Goal: Transaction & Acquisition: Purchase product/service

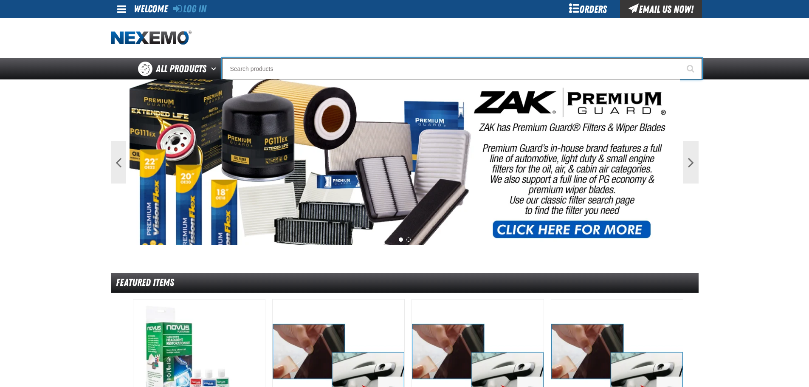
click at [328, 64] on input "Search" at bounding box center [462, 68] width 480 height 21
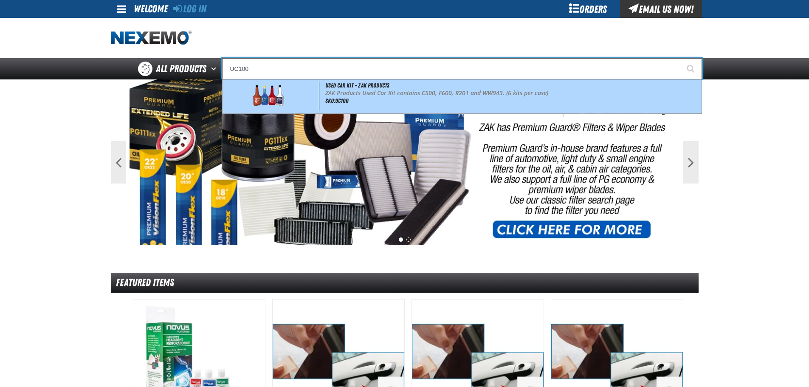
click at [301, 96] on span at bounding box center [271, 97] width 95 height 30
type input "Used Car Kit - ZAK Products"
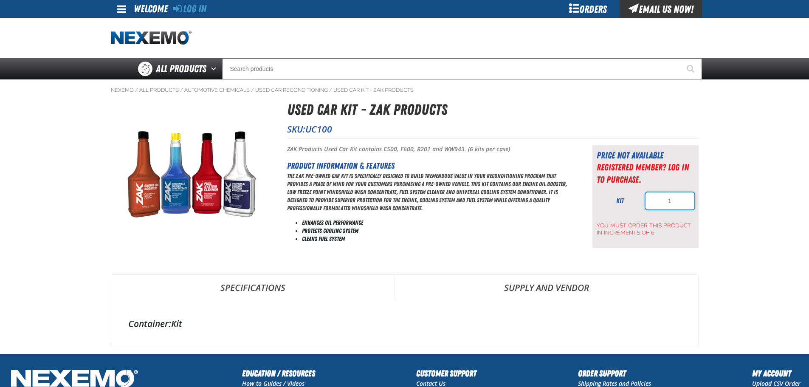
drag, startPoint x: 684, startPoint y: 200, endPoint x: 568, endPoint y: 201, distance: 115.5
click at [568, 201] on div "Short Description: ZAK Products Used Car Kit contains C500, F600, R201 and WW94…" at bounding box center [493, 196] width 412 height 116
click at [598, 13] on div "Orders" at bounding box center [588, 9] width 64 height 18
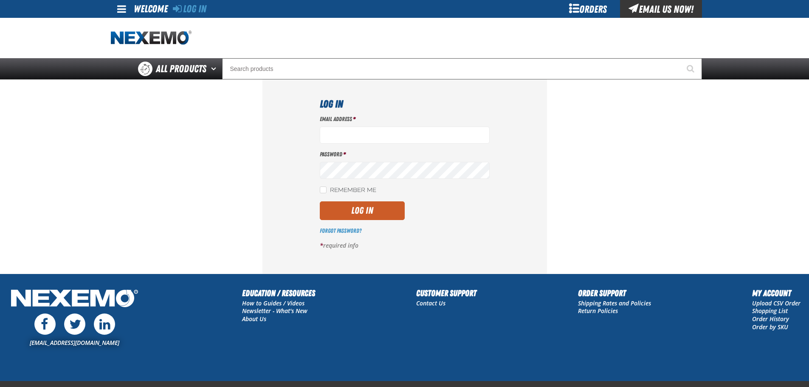
type input "aruff@vtaig.com"
click at [369, 225] on div "Email Address * aruff@vtaig.com Password * Remember Me Log In *" at bounding box center [405, 185] width 170 height 141
click at [373, 212] on button "Log In" at bounding box center [362, 210] width 85 height 19
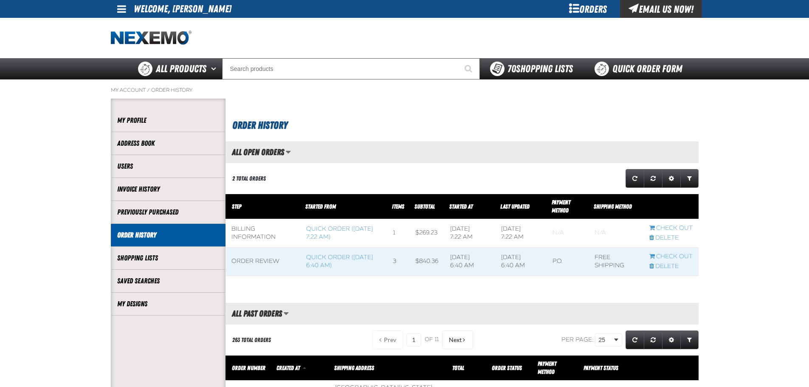
scroll to position [0, 0]
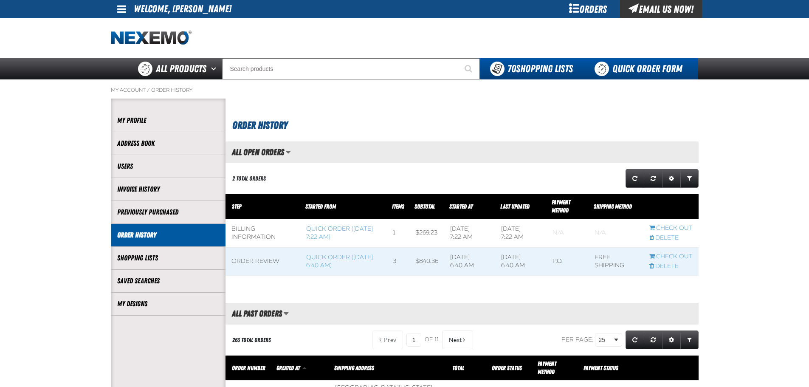
click at [646, 68] on link "Quick Order Form" at bounding box center [640, 68] width 115 height 21
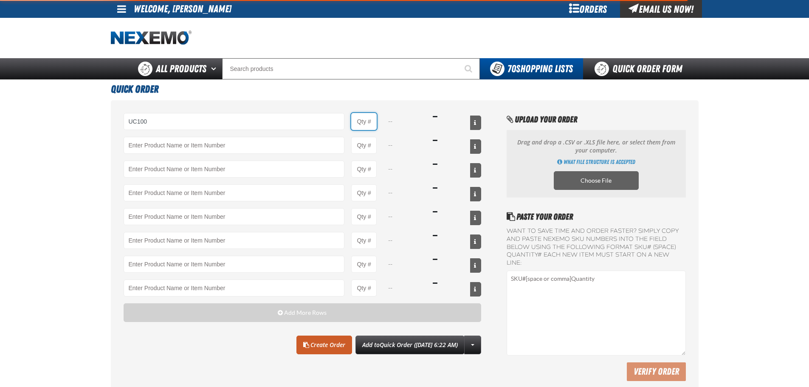
type input "UC100 - Used Car Kit - ZAK Products"
type input "1"
select select "kit"
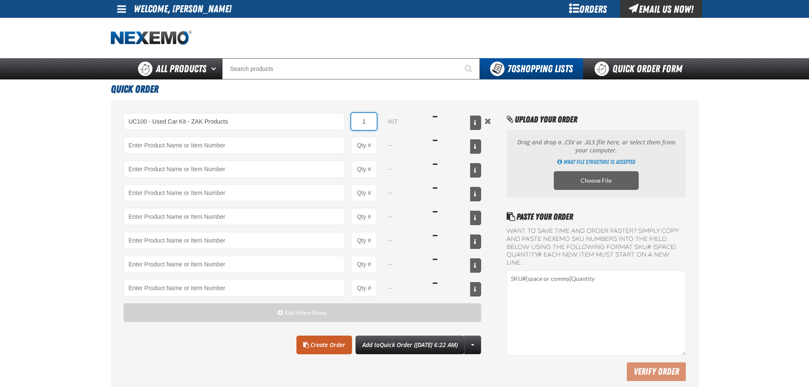
drag, startPoint x: 364, startPoint y: 120, endPoint x: 393, endPoint y: 120, distance: 29.7
click at [394, 120] on div "UC100 - Used Car Kit - ZAK Products 1 kit $50.32" at bounding box center [303, 121] width 358 height 17
type input "54"
click at [308, 352] on link "Create Order" at bounding box center [324, 345] width 56 height 19
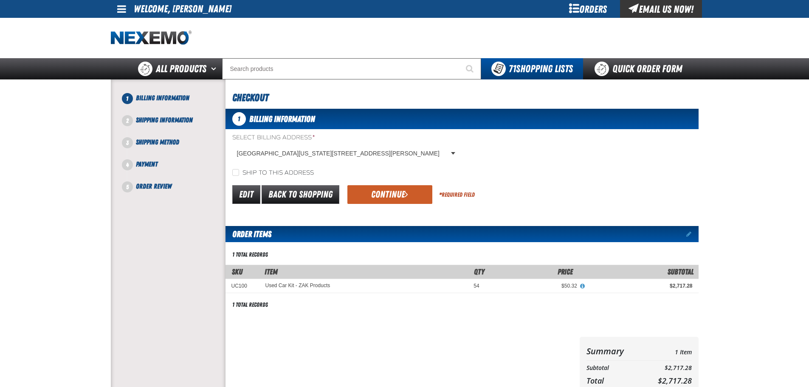
click at [256, 167] on div "Select Billing Address * [GEOGRAPHIC_DATA][US_STATE], [STREET_ADDRESS][PERSON_N…" at bounding box center [462, 155] width 473 height 44
drag, startPoint x: 262, startPoint y: 169, endPoint x: 323, endPoint y: 185, distance: 63.2
click at [262, 169] on label "Ship to this address" at bounding box center [273, 173] width 82 height 8
click at [239, 169] on input "Ship to this address" at bounding box center [235, 172] width 7 height 7
checkbox input "true"
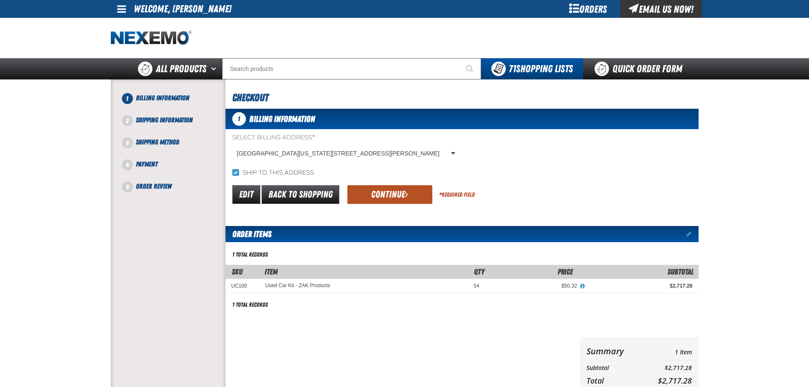
click at [363, 192] on button "Continue" at bounding box center [389, 194] width 85 height 19
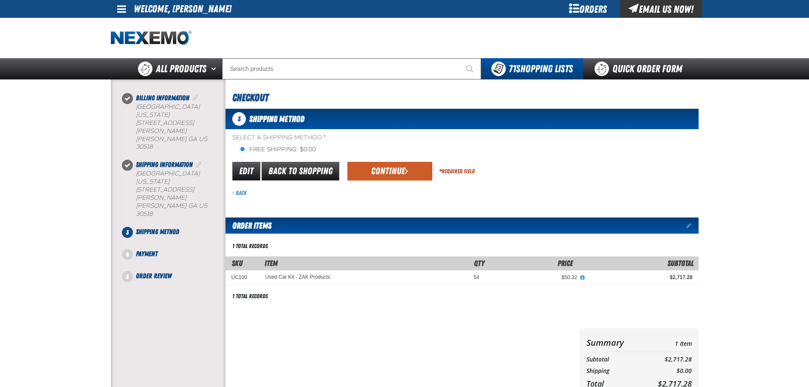
click at [387, 170] on button "Continue" at bounding box center [389, 171] width 85 height 19
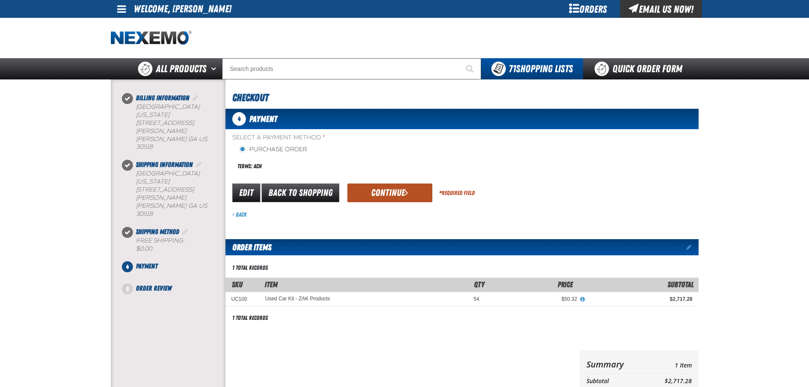
click at [393, 194] on button "Continue" at bounding box center [389, 192] width 85 height 19
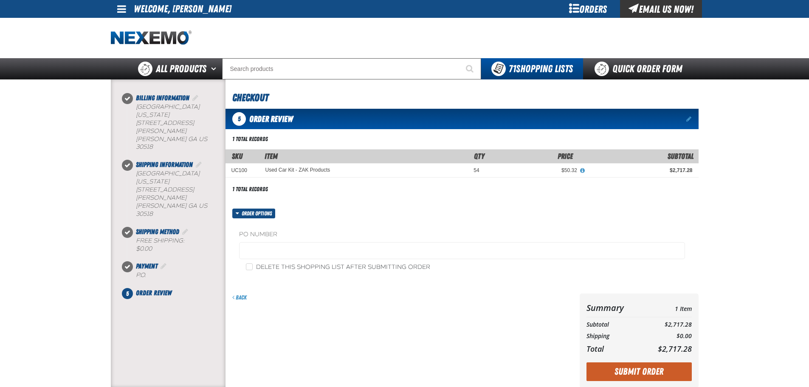
click at [364, 237] on label "PO Number" at bounding box center [462, 235] width 446 height 8
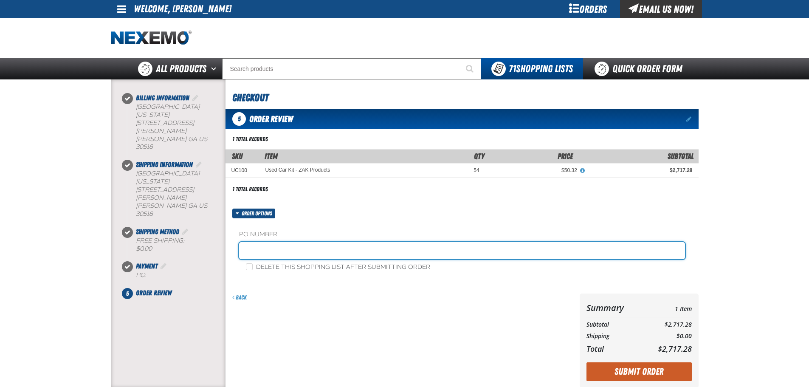
click at [364, 243] on input "text" at bounding box center [462, 250] width 446 height 17
click at [365, 244] on input "text" at bounding box center [462, 250] width 446 height 17
click at [303, 247] on input "text" at bounding box center [462, 250] width 446 height 17
type input "ARSTK"
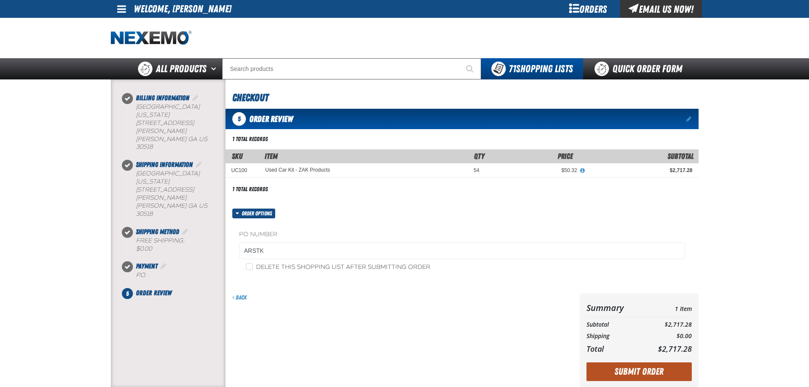
click at [653, 375] on button "Submit Order" at bounding box center [639, 371] width 105 height 19
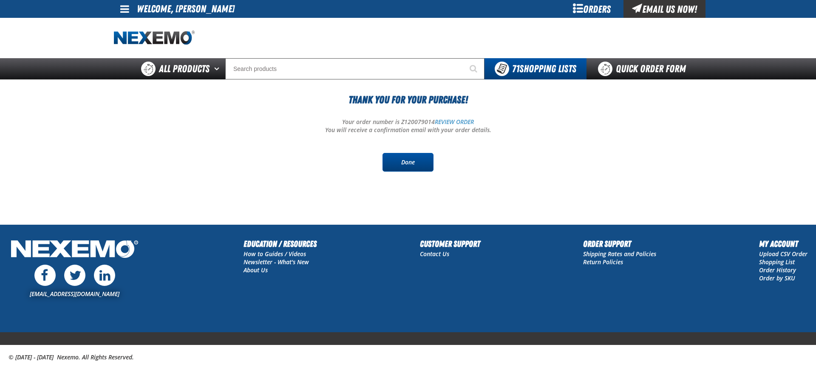
click at [411, 166] on link "Done" at bounding box center [407, 162] width 51 height 19
